Goal: Complete application form

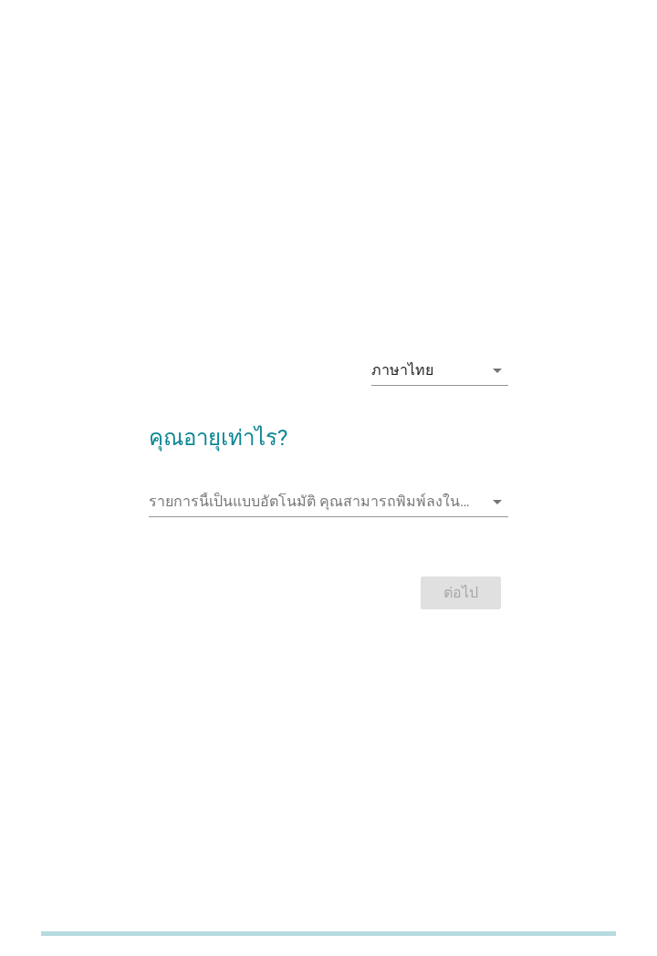
click at [469, 516] on input "รายการนี้เป็นแบบอัตโนมัติ คุณสามารถพิมพ์ลงในรายการนี้" at bounding box center [316, 501] width 335 height 29
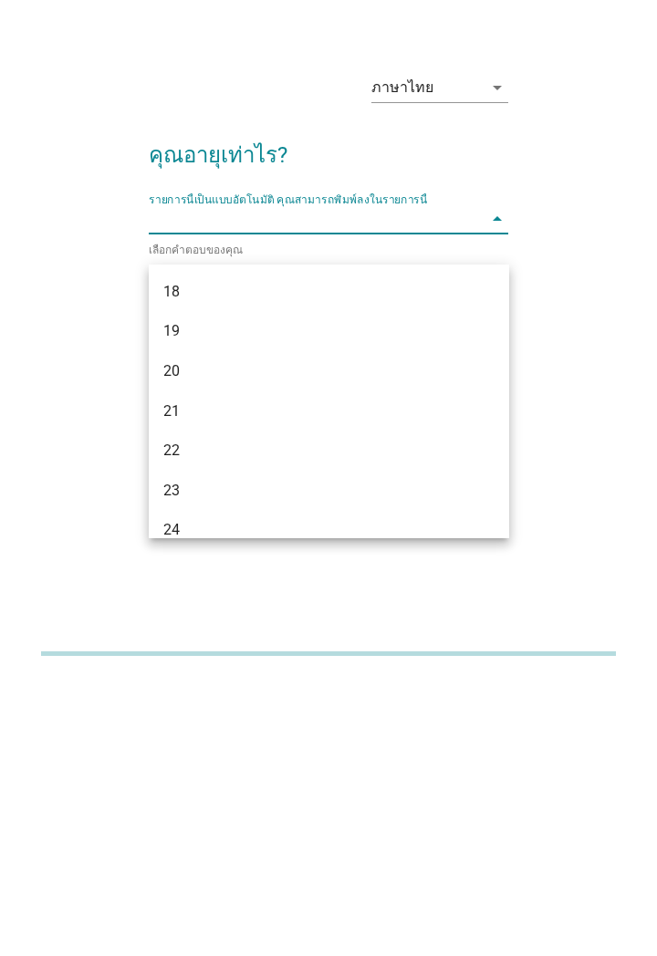
click at [189, 603] on div "19" at bounding box center [315, 611] width 304 height 22
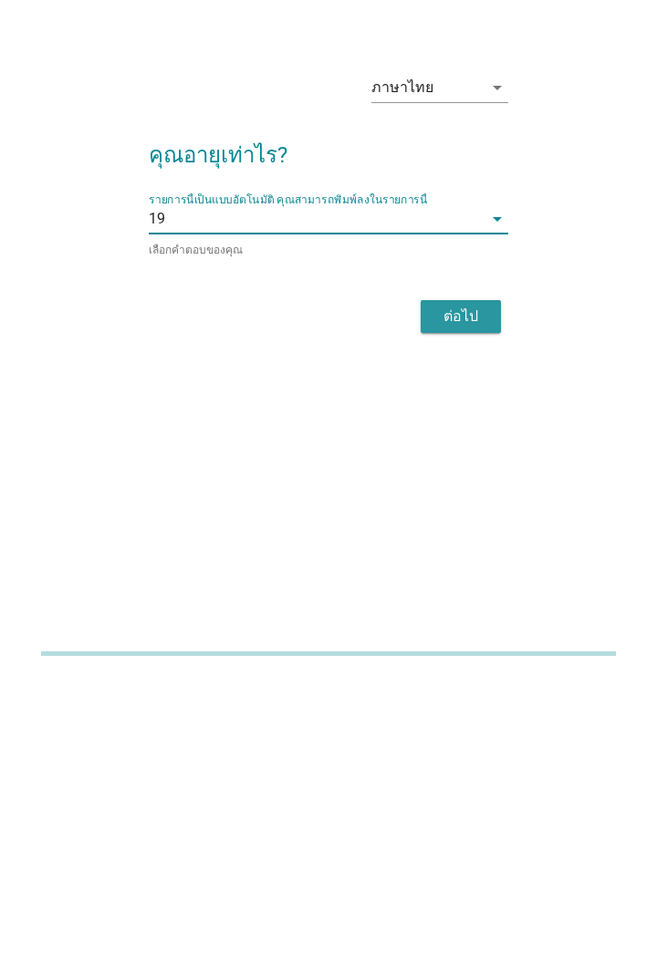
click at [473, 607] on div "ต่อไป" at bounding box center [460, 596] width 51 height 22
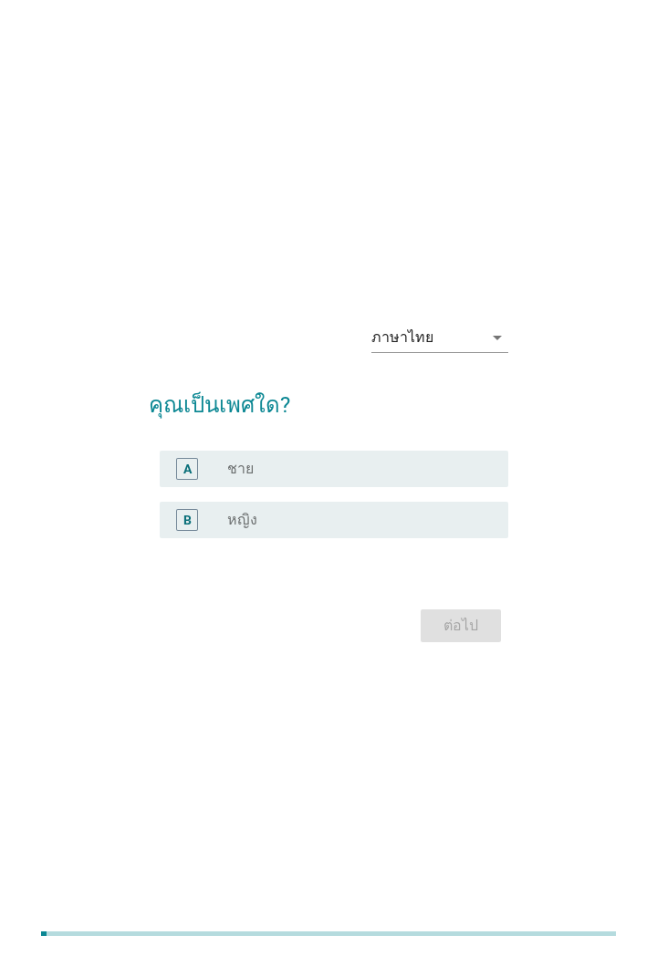
click at [193, 531] on div "B" at bounding box center [187, 520] width 22 height 22
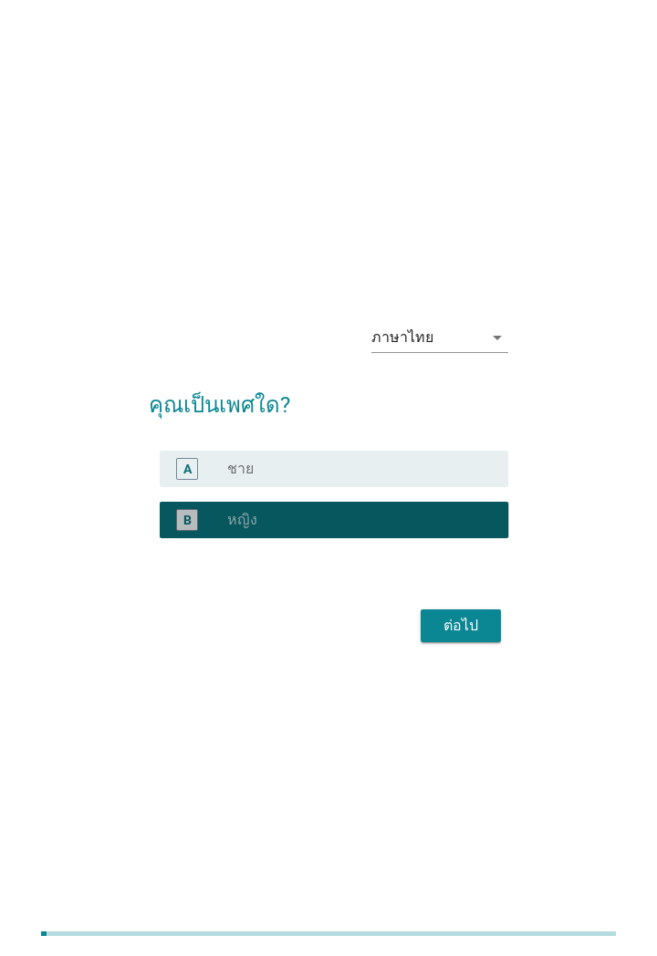
click at [450, 636] on div "ต่อไป" at bounding box center [460, 626] width 51 height 22
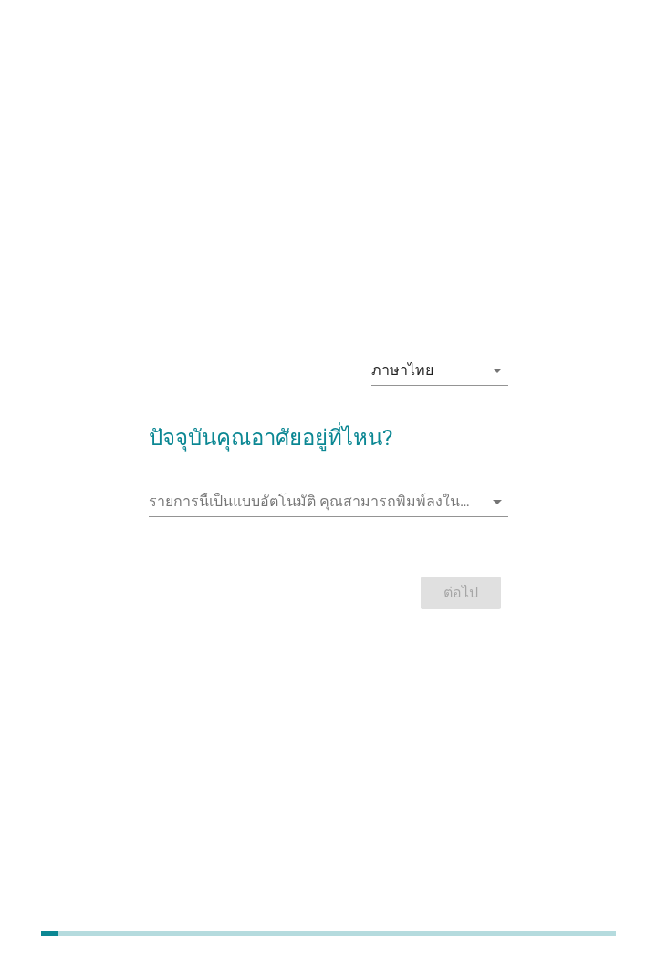
click at [179, 516] on input "รายการนี้เป็นแบบอัตโนมัติ คุณสามารถพิมพ์ลงในรายการนี้" at bounding box center [316, 501] width 335 height 29
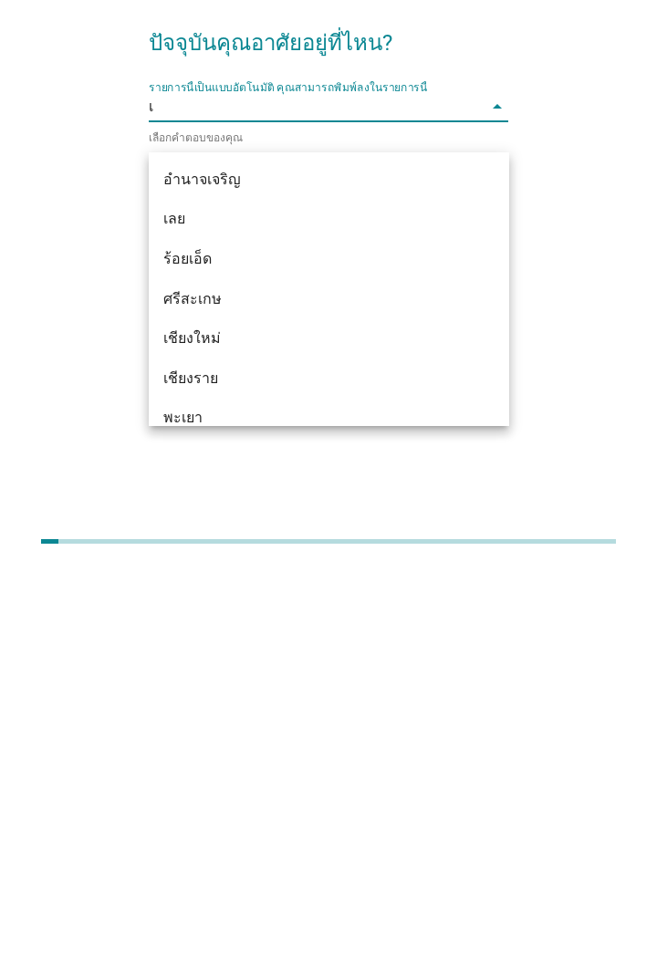
type input "เช"
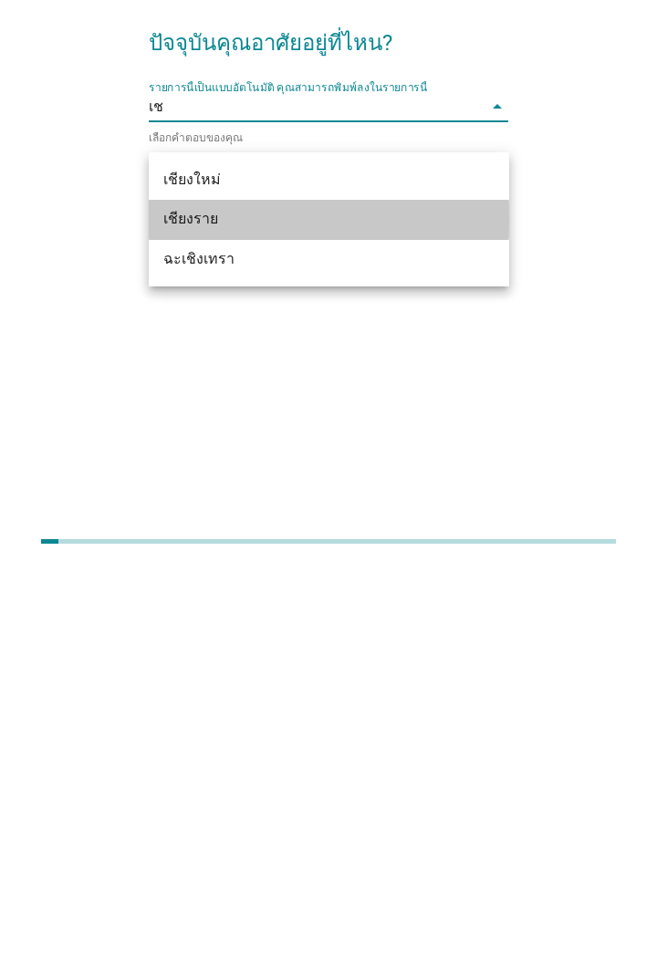
click at [209, 615] on div "เชียงราย" at bounding box center [315, 611] width 304 height 22
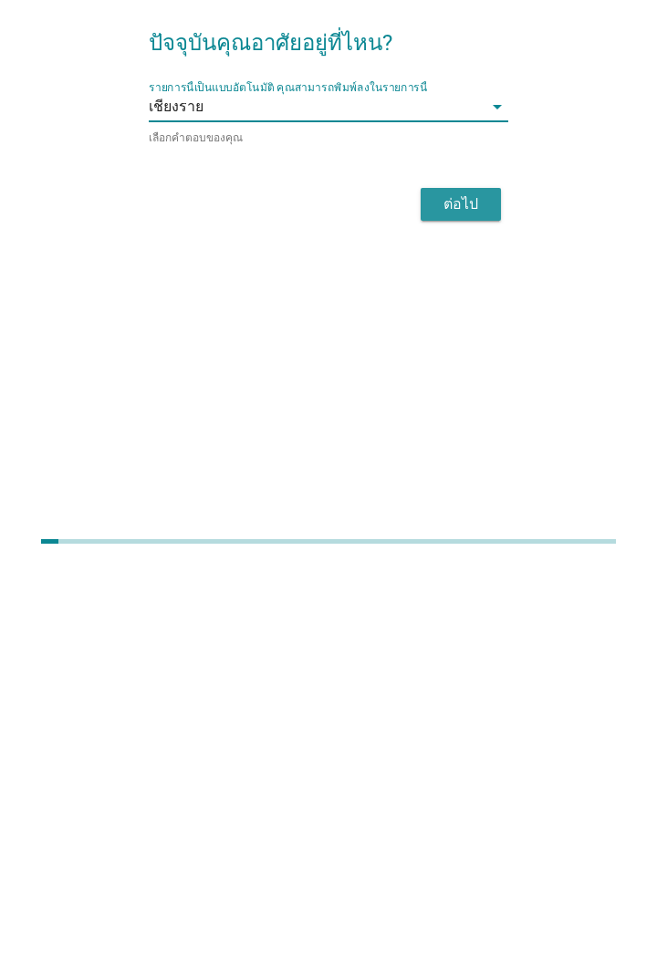
click at [436, 607] on div "ต่อไป" at bounding box center [460, 596] width 51 height 22
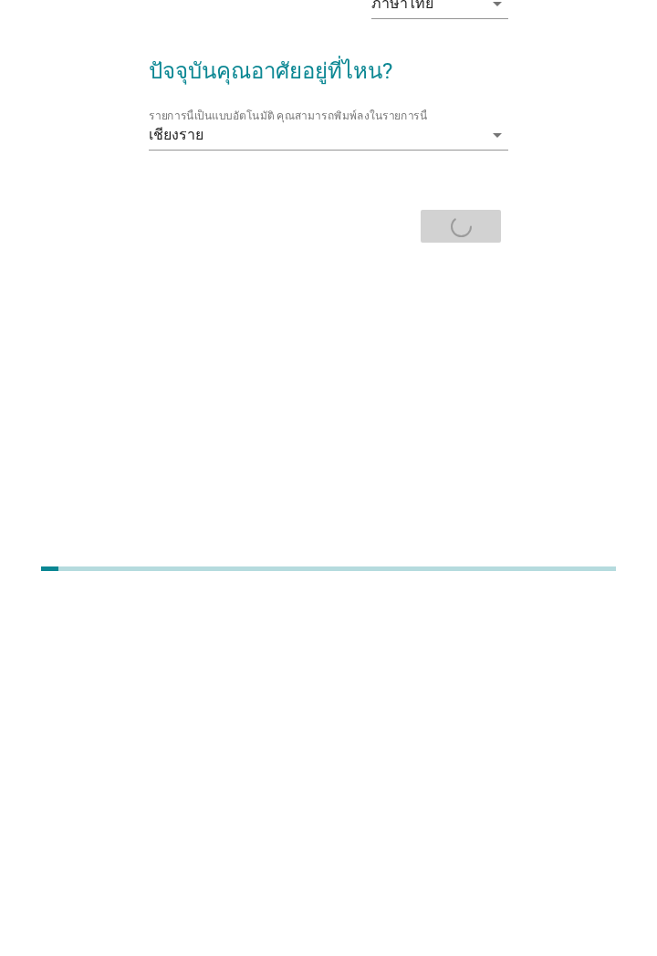
scroll to position [2, 0]
